Goal: Task Accomplishment & Management: Complete application form

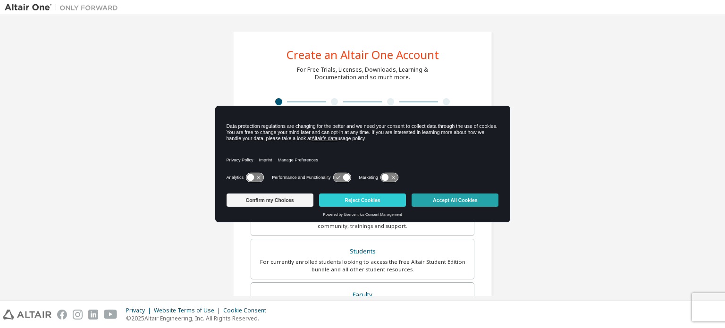
click at [460, 196] on button "Accept All Cookies" at bounding box center [455, 200] width 87 height 13
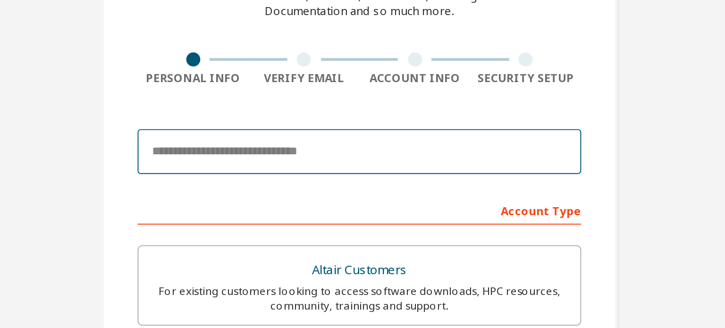
click at [365, 145] on input "email" at bounding box center [363, 148] width 224 height 23
type input "**********"
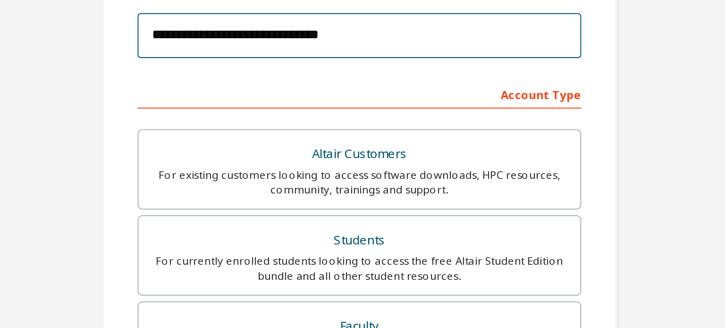
scroll to position [63, 0]
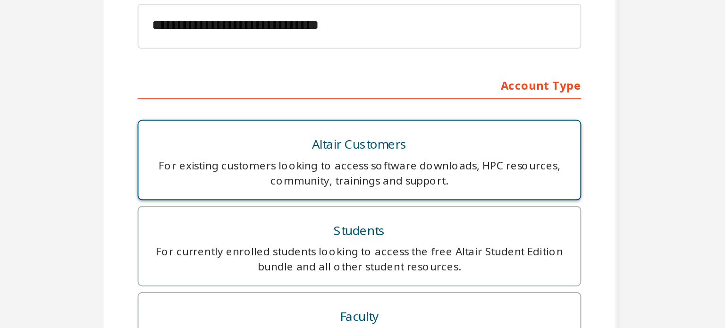
click at [356, 144] on div "Altair Customers" at bounding box center [363, 144] width 212 height 13
click at [356, 142] on div "Altair Customers" at bounding box center [363, 144] width 212 height 13
drag, startPoint x: 347, startPoint y: 156, endPoint x: 348, endPoint y: 161, distance: 4.9
click at [347, 156] on div "For existing customers looking to access software downloads, HPC resources, com…" at bounding box center [363, 159] width 212 height 15
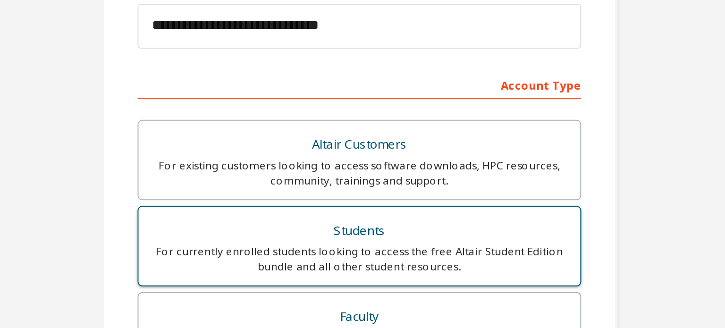
click at [362, 191] on div "Students" at bounding box center [363, 188] width 212 height 13
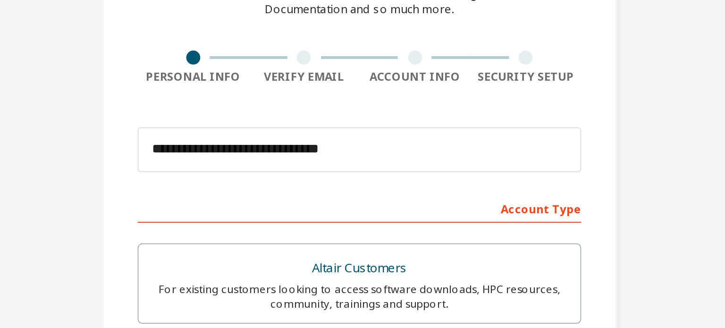
scroll to position [0, 0]
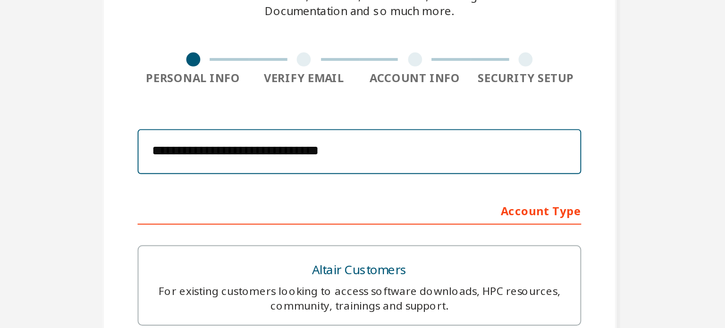
click at [360, 149] on input "**********" at bounding box center [363, 148] width 224 height 23
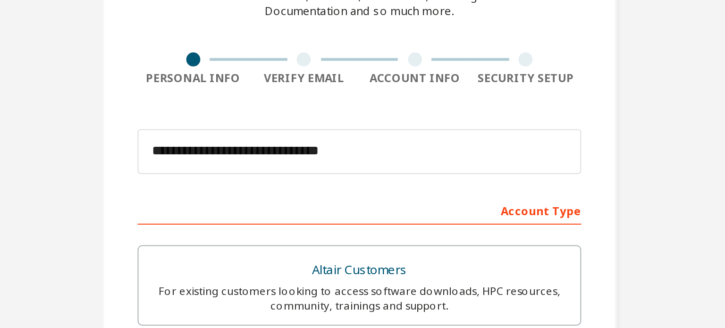
click at [455, 179] on div "Account Type" at bounding box center [363, 177] width 224 height 15
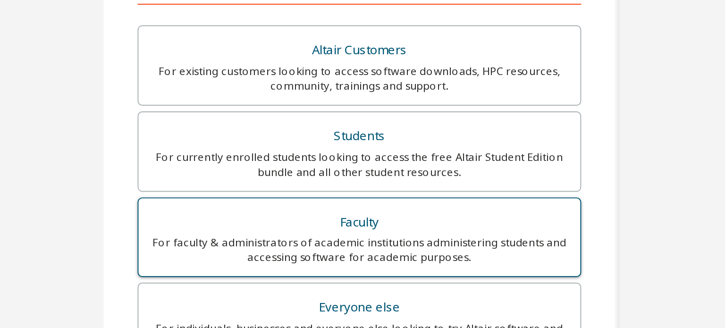
scroll to position [127, 0]
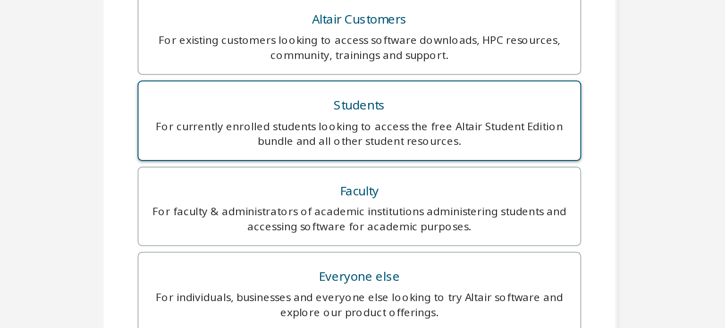
click at [362, 121] on div "Students" at bounding box center [363, 125] width 212 height 13
click at [382, 122] on div "Students" at bounding box center [363, 125] width 212 height 13
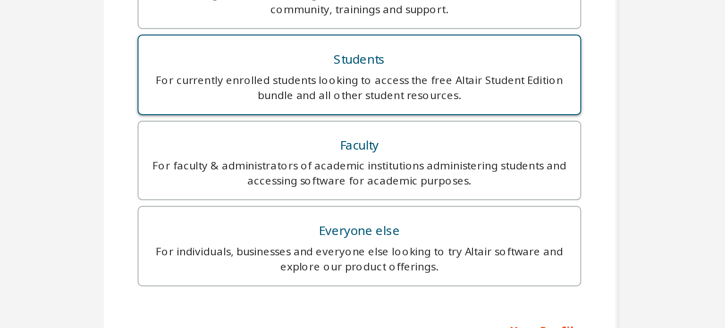
scroll to position [221, 0]
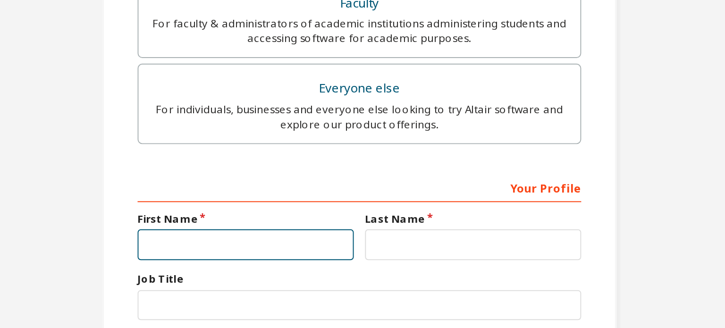
click at [321, 192] on input "text" at bounding box center [305, 195] width 109 height 16
click at [321, 193] on input "text" at bounding box center [305, 195] width 109 height 16
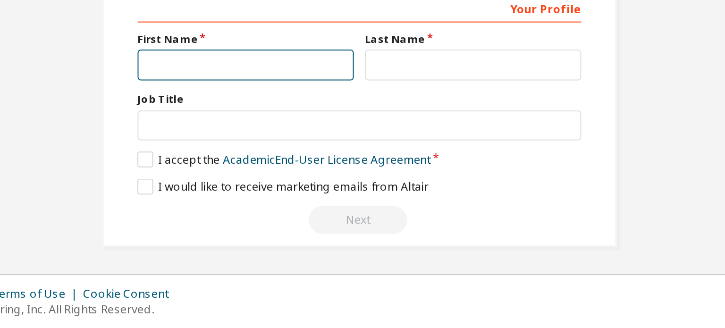
scroll to position [0, 0]
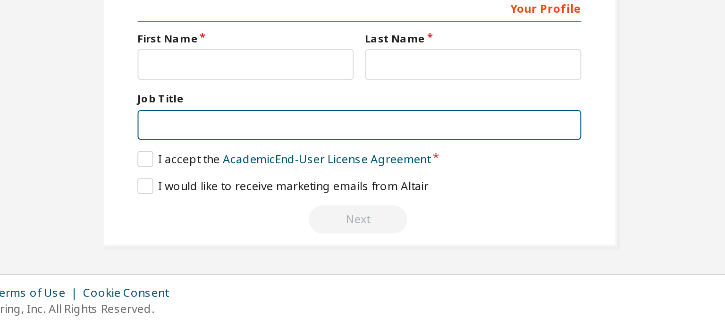
click at [297, 224] on input "text" at bounding box center [363, 226] width 224 height 16
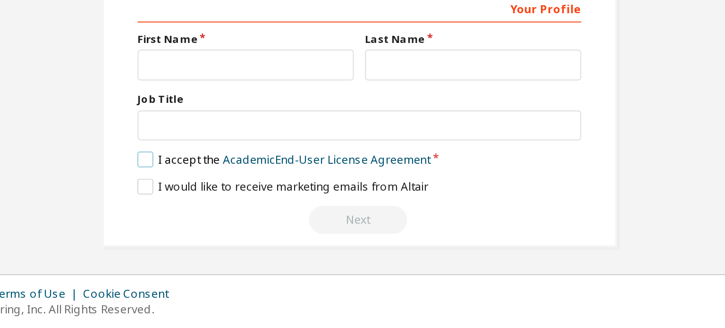
click at [251, 239] on label "I accept the Academic End-User License Agreement" at bounding box center [325, 243] width 148 height 8
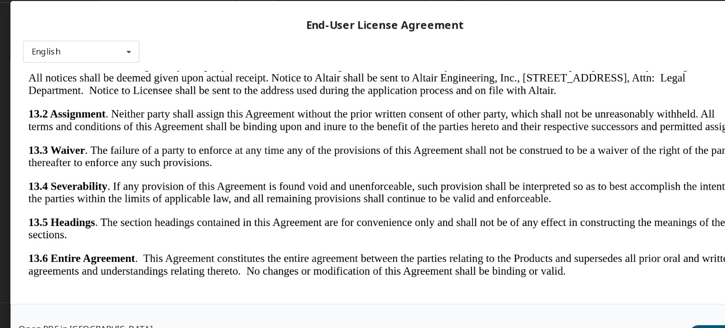
scroll to position [21, 0]
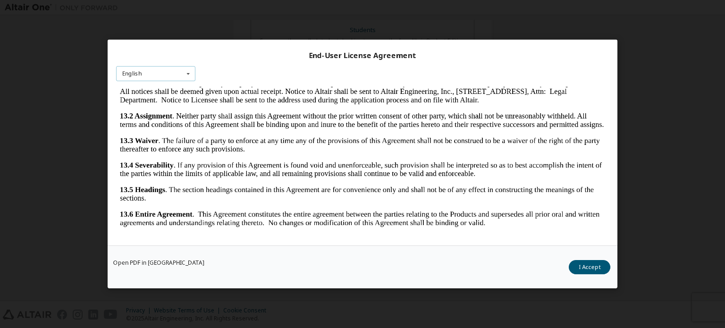
click at [187, 70] on icon at bounding box center [188, 74] width 12 height 15
click at [166, 79] on div "English English" at bounding box center [155, 74] width 79 height 16
click at [168, 75] on div "English English" at bounding box center [155, 74] width 79 height 16
click at [603, 267] on button "I Accept" at bounding box center [590, 267] width 42 height 14
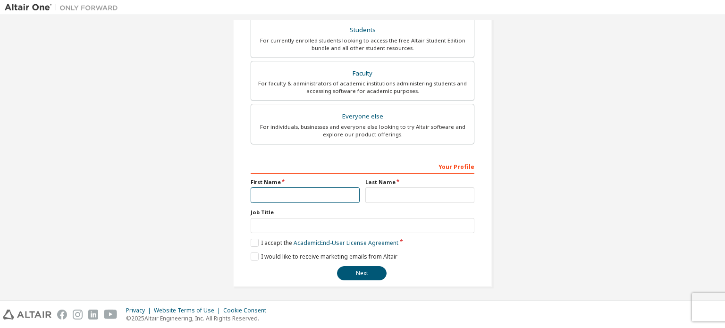
click at [305, 190] on input "text" at bounding box center [305, 195] width 109 height 16
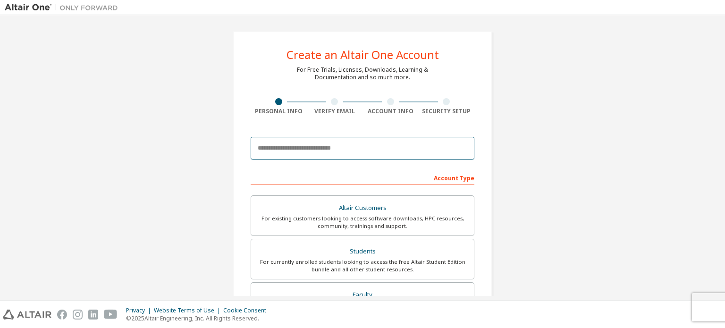
click at [300, 139] on input "email" at bounding box center [363, 148] width 224 height 23
click at [305, 149] on input "email" at bounding box center [363, 148] width 224 height 23
type input "**********"
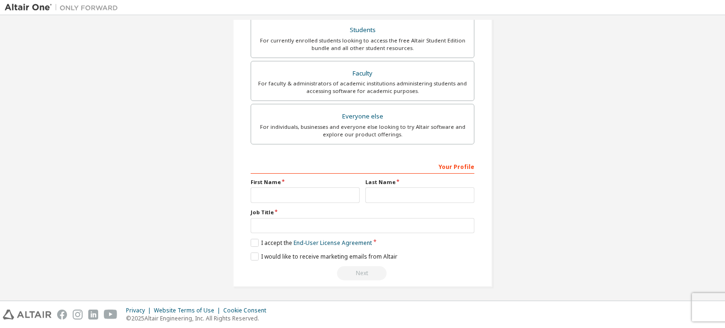
scroll to position [96, 0]
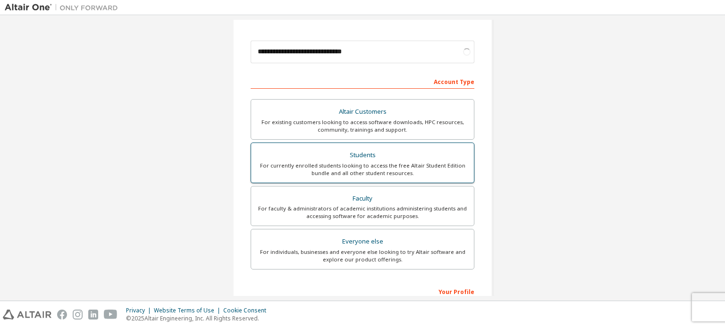
click at [374, 175] on div "For currently enrolled students looking to access the free Altair Student Editi…" at bounding box center [363, 169] width 212 height 15
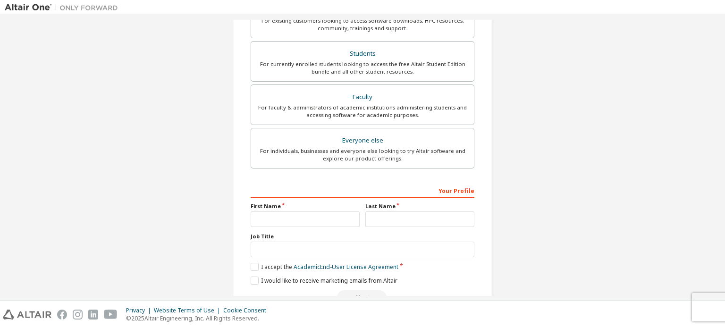
scroll to position [198, 0]
click at [308, 215] on input "text" at bounding box center [305, 219] width 109 height 16
type input "******"
click at [380, 211] on div at bounding box center [419, 219] width 109 height 16
click at [380, 214] on input "text" at bounding box center [419, 219] width 109 height 16
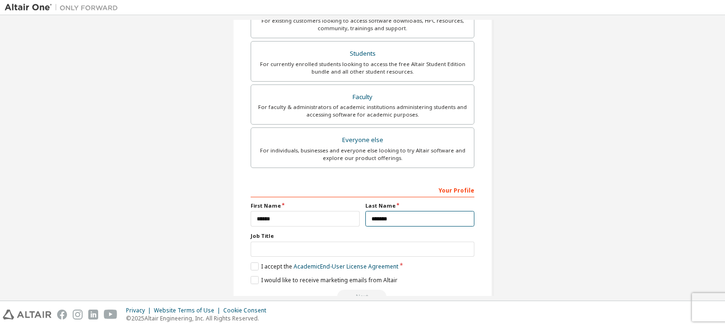
type input "*******"
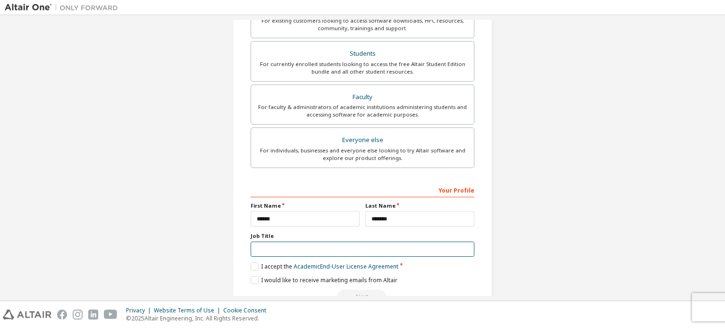
click at [355, 249] on input "text" at bounding box center [363, 250] width 224 height 16
click at [261, 249] on input "**********" at bounding box center [363, 250] width 224 height 16
click at [313, 252] on input "**********" at bounding box center [363, 250] width 224 height 16
type input "**********"
click at [578, 30] on div "**********" at bounding box center [363, 72] width 716 height 500
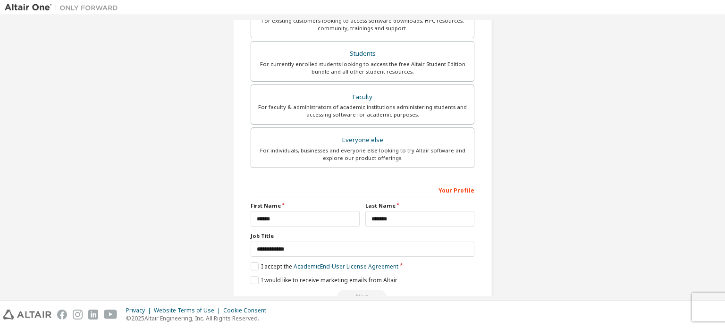
scroll to position [207, 0]
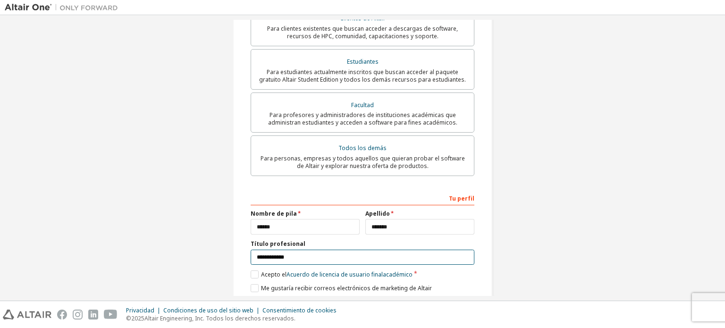
drag, startPoint x: 287, startPoint y: 247, endPoint x: 290, endPoint y: 253, distance: 7.0
click at [289, 251] on input "**********" at bounding box center [363, 258] width 224 height 16
click at [294, 256] on input "**********" at bounding box center [363, 258] width 224 height 16
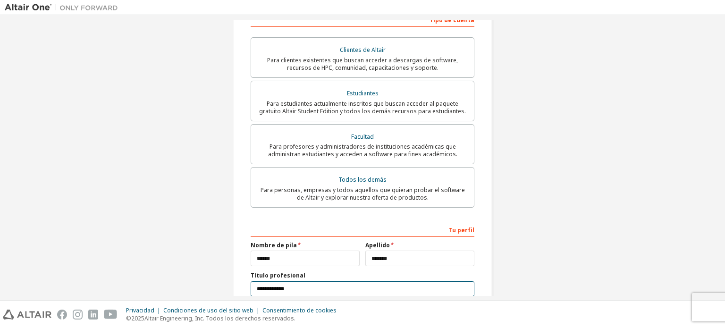
scroll to position [235, 0]
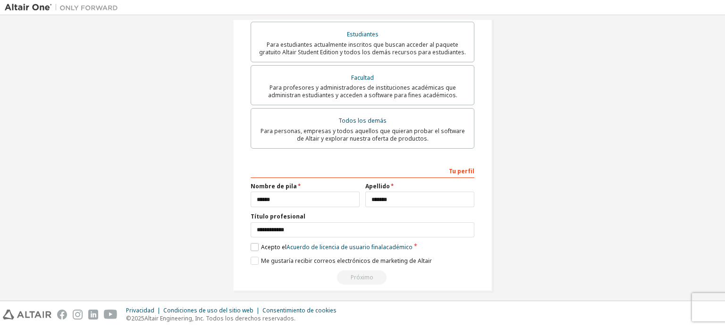
click at [251, 243] on label "Acepto el Acuerdo de licencia de usuario final académico" at bounding box center [332, 247] width 162 height 8
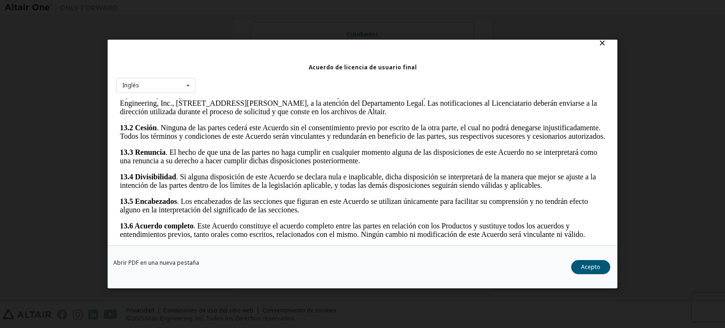
scroll to position [21, 0]
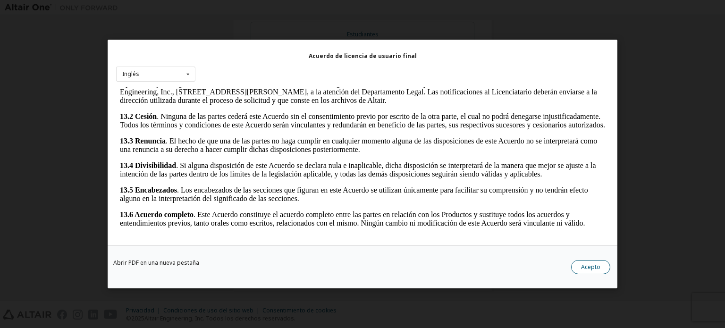
click at [583, 271] on button "Acepto" at bounding box center [590, 267] width 39 height 14
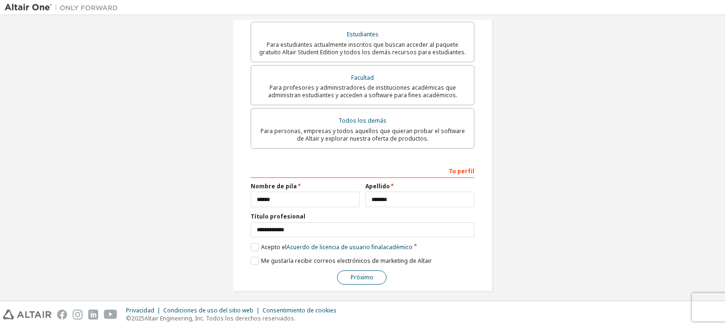
click at [373, 271] on button "Próximo" at bounding box center [362, 278] width 50 height 14
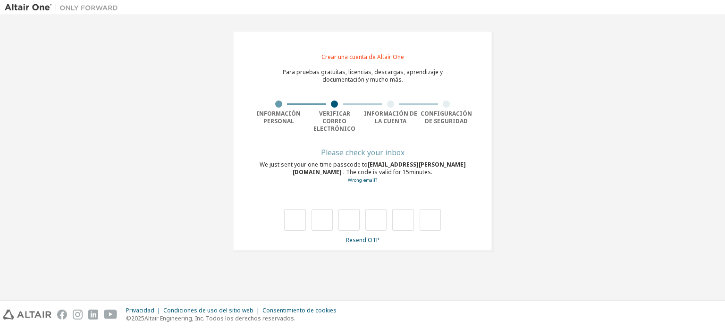
scroll to position [0, 0]
click at [289, 213] on input "text" at bounding box center [294, 221] width 21 height 22
type input "*"
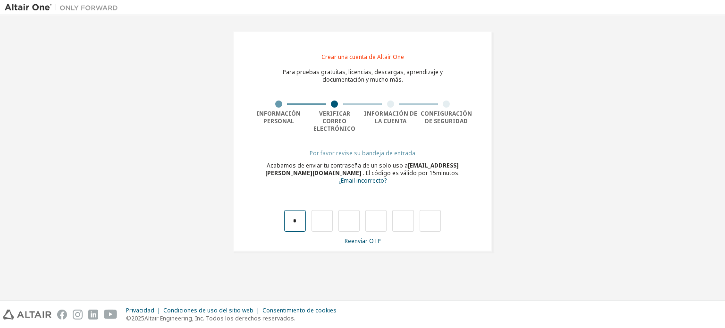
type input "*"
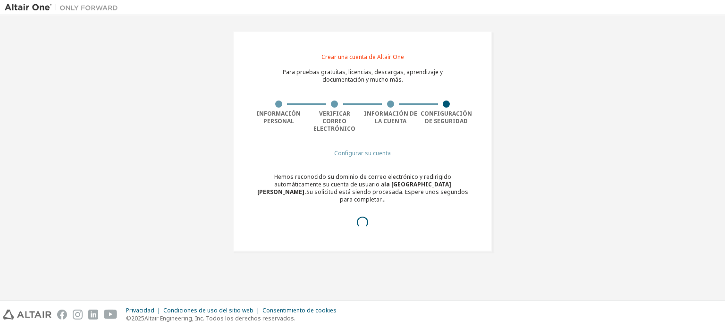
click at [374, 188] on font "Su solicitud está siendo procesada. Espere unos segundos para completar..." at bounding box center [387, 196] width 162 height 16
